Goal: Task Accomplishment & Management: Manage account settings

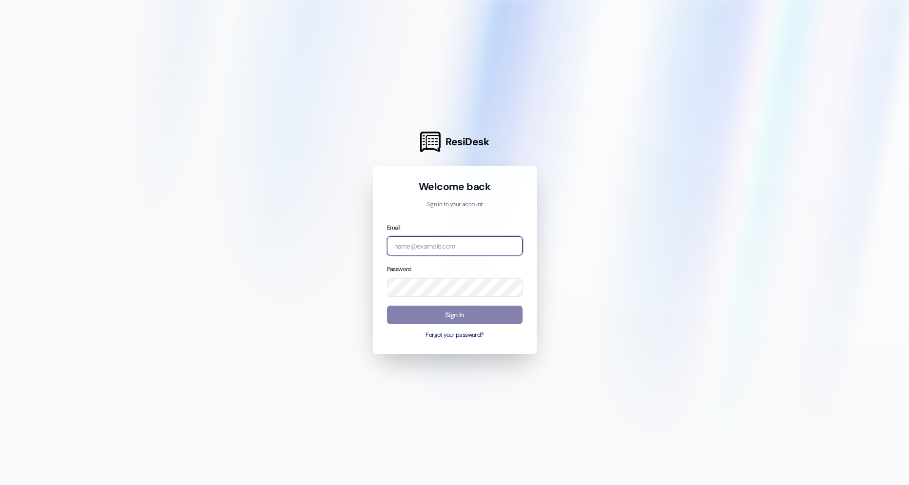
type input "[EMAIL_ADDRESS][DOMAIN_NAME]"
click at [447, 306] on div "Email [EMAIL_ADDRESS][DOMAIN_NAME] Password Sign In Forgot your password?" at bounding box center [455, 281] width 136 height 118
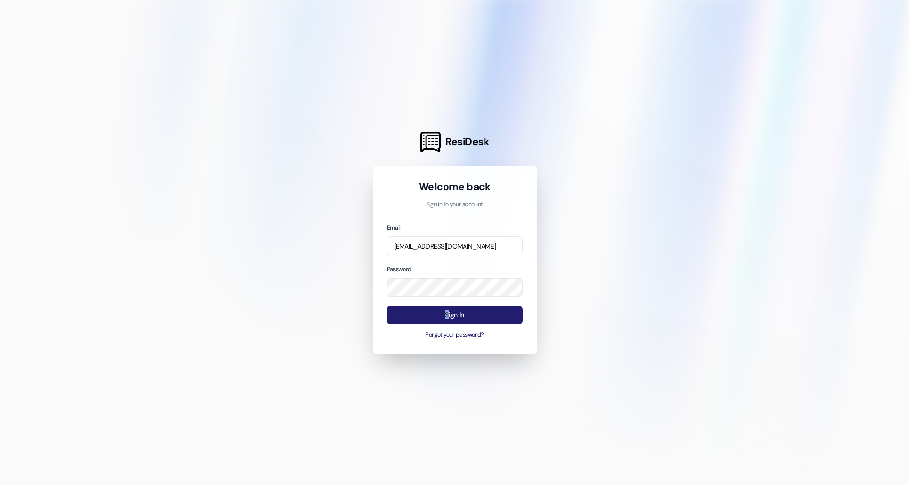
drag, startPoint x: 447, startPoint y: 306, endPoint x: 449, endPoint y: 311, distance: 5.3
click at [449, 311] on button "Sign In" at bounding box center [455, 315] width 136 height 19
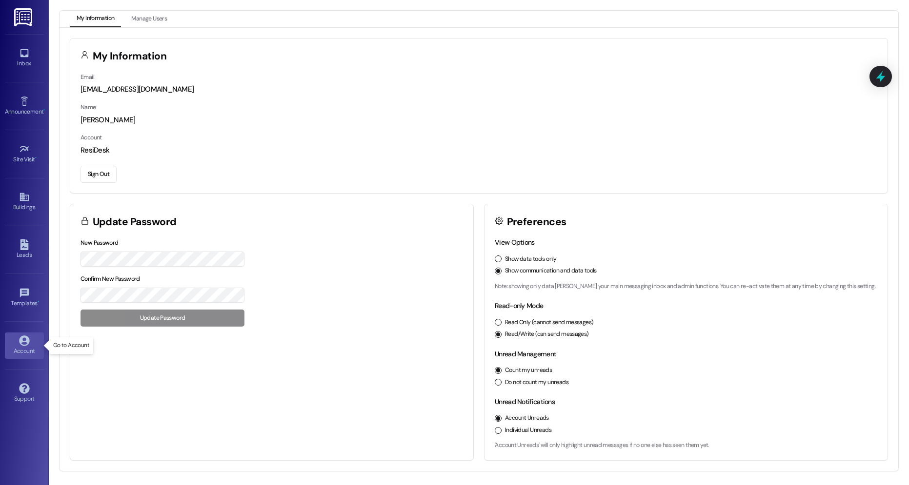
click at [18, 348] on div "Account" at bounding box center [24, 351] width 49 height 10
click at [158, 22] on button "Manage Users" at bounding box center [148, 19] width 49 height 17
